Goal: Navigation & Orientation: Find specific page/section

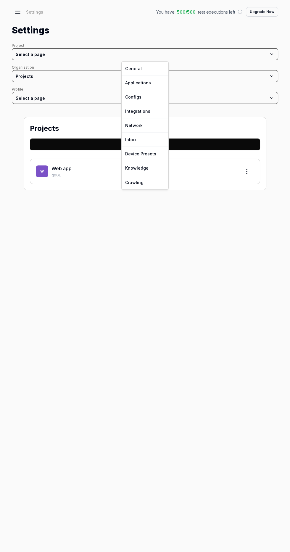
click at [17, 52] on html "k Dashboard Test Cases Test Plans Results Issues Insights Settings AI Chat Init…" at bounding box center [145, 276] width 290 height 552
click at [124, 84] on link "Applications" at bounding box center [145, 83] width 47 height 14
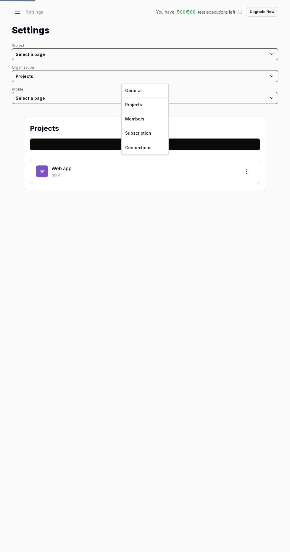
click at [20, 79] on html "k Dashboard Test Cases Test Plans Results Issues Insights Settings AI Chat Init…" at bounding box center [145, 276] width 290 height 552
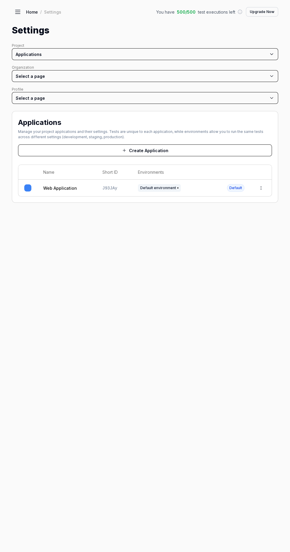
click at [51, 187] on link "Web Application" at bounding box center [60, 188] width 34 height 6
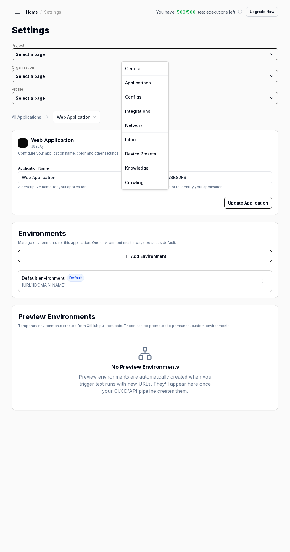
click at [14, 50] on html "k Dashboard Test Cases Test Plans Results Issues Insights Settings AI Chat Init…" at bounding box center [145, 276] width 290 height 552
click at [127, 87] on link "Applications" at bounding box center [145, 83] width 47 height 14
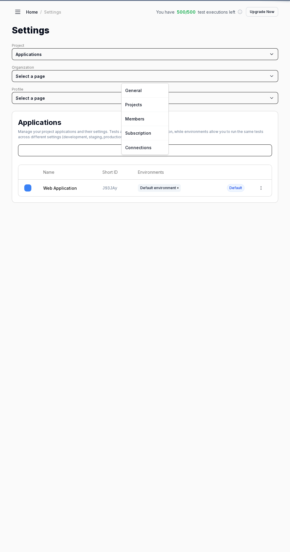
click at [19, 73] on html "k Dashboard Test Cases Test Plans Results Issues Insights Settings AI Chat Init…" at bounding box center [145, 276] width 290 height 552
click at [122, 101] on link "Projects" at bounding box center [145, 105] width 47 height 14
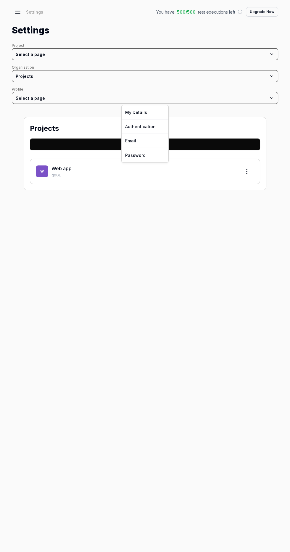
click at [14, 99] on html "k Dashboard Test Cases Test Plans Results Issues Insights Settings AI Chat Init…" at bounding box center [145, 276] width 290 height 552
click at [125, 125] on link "Authentication" at bounding box center [145, 126] width 47 height 14
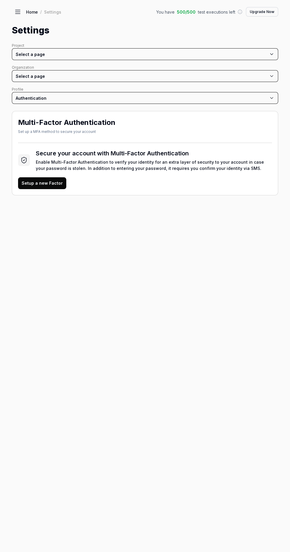
scroll to position [13, 0]
